Goal: Task Accomplishment & Management: Use online tool/utility

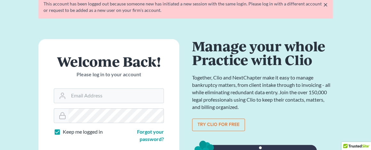
scroll to position [96, 0]
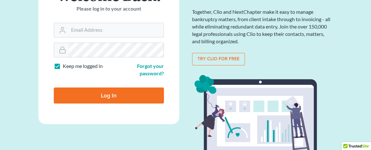
type input "[EMAIL_ADDRESS][DOMAIN_NAME]"
click at [119, 95] on input "Log In" at bounding box center [109, 95] width 110 height 16
type input "Thinking..."
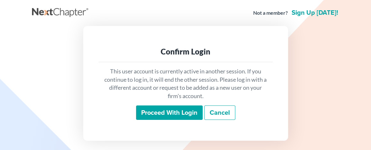
click at [163, 108] on input "Proceed with login" at bounding box center [169, 112] width 67 height 15
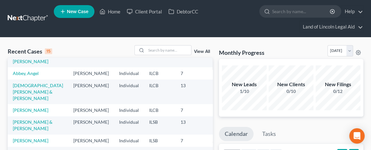
scroll to position [50, 0]
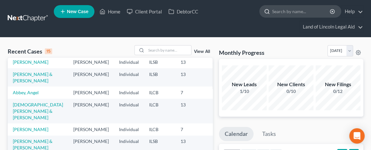
click at [276, 15] on input "search" at bounding box center [301, 11] width 59 height 12
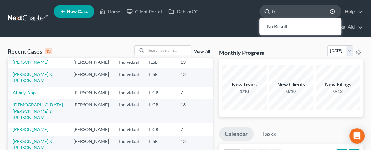
type input "f"
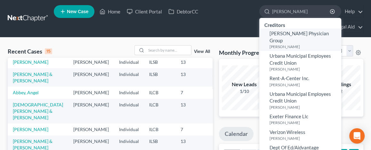
type input "madora"
click at [281, 44] on small "Ingram, Madora" at bounding box center [304, 46] width 70 height 5
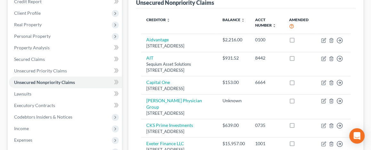
scroll to position [64, 0]
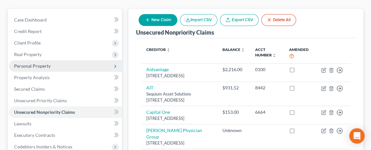
click at [44, 67] on span "Personal Property" at bounding box center [32, 65] width 36 height 5
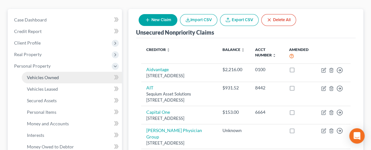
click at [47, 79] on link "Vehicles Owned" at bounding box center [72, 78] width 100 height 12
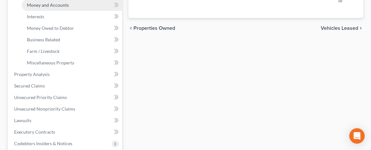
scroll to position [192, 0]
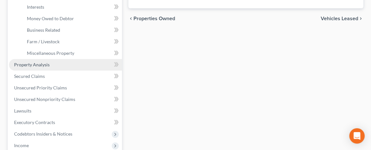
click at [45, 64] on span "Property Analysis" at bounding box center [32, 64] width 36 height 5
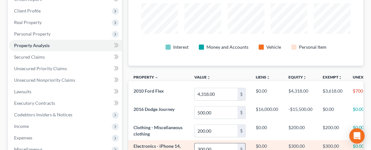
scroll to position [128, 0]
